Goal: Information Seeking & Learning: Learn about a topic

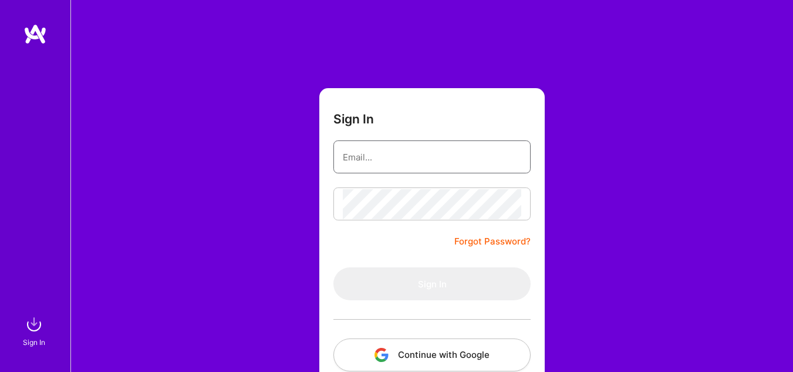
type input "[PERSON_NAME][EMAIL_ADDRESS][PERSON_NAME][DOMAIN_NAME]"
click at [423, 168] on input "[PERSON_NAME][EMAIL_ADDRESS][PERSON_NAME][DOMAIN_NAME]" at bounding box center [432, 157] width 179 height 30
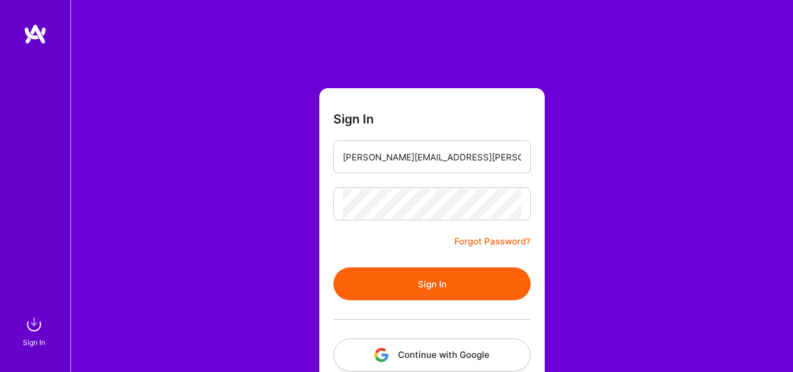
click at [351, 289] on button "Sign In" at bounding box center [432, 283] width 197 height 33
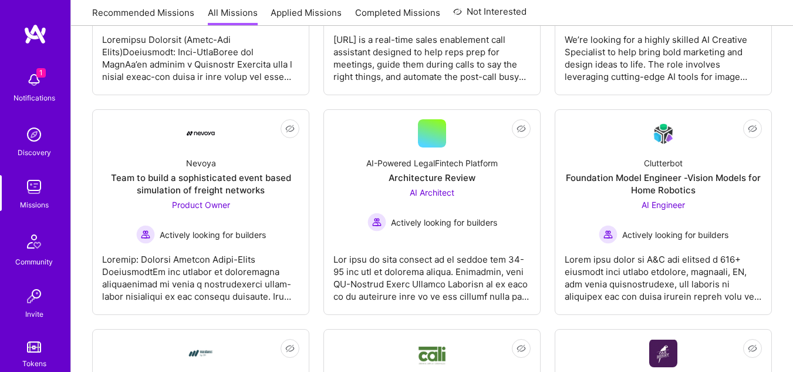
scroll to position [335, 0]
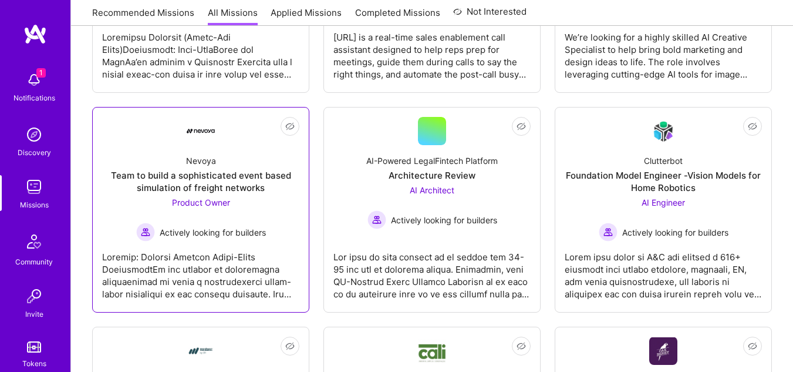
click at [222, 160] on div "Nevoya Team to build a sophisticated event based simulation of freight networks…" at bounding box center [200, 193] width 197 height 96
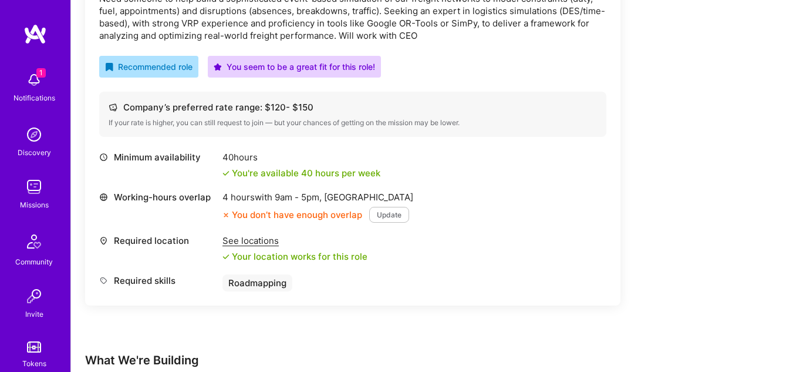
scroll to position [398, 0]
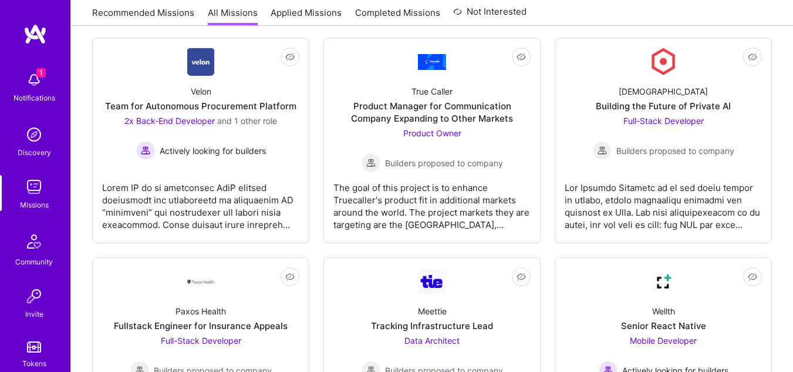
scroll to position [2612, 0]
